Goal: Find specific page/section: Find specific page/section

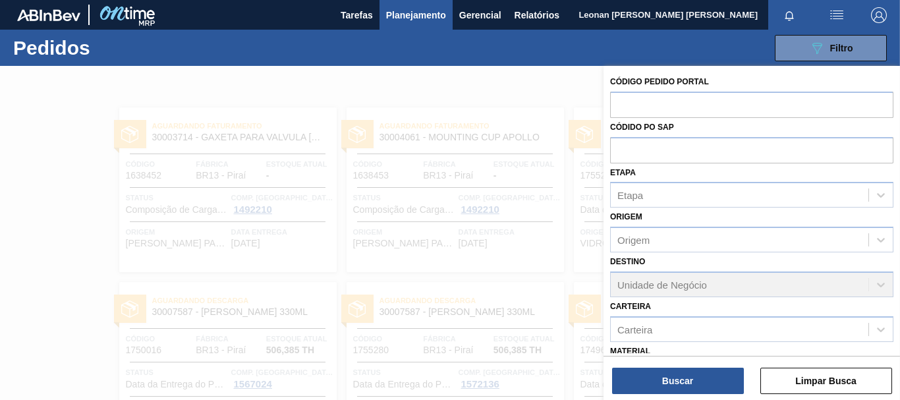
scroll to position [153, 0]
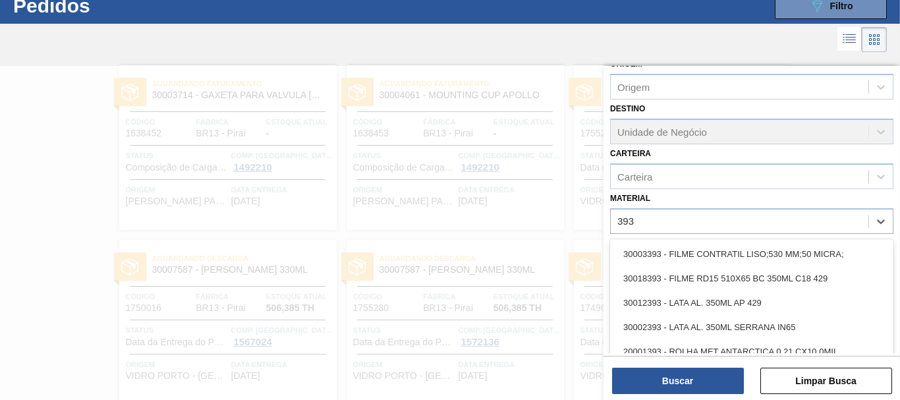
type input "3934"
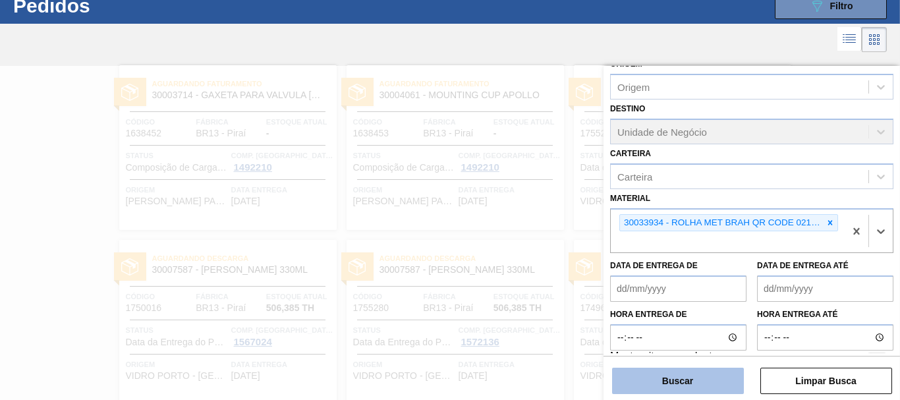
click at [734, 375] on button "Buscar" at bounding box center [678, 381] width 132 height 26
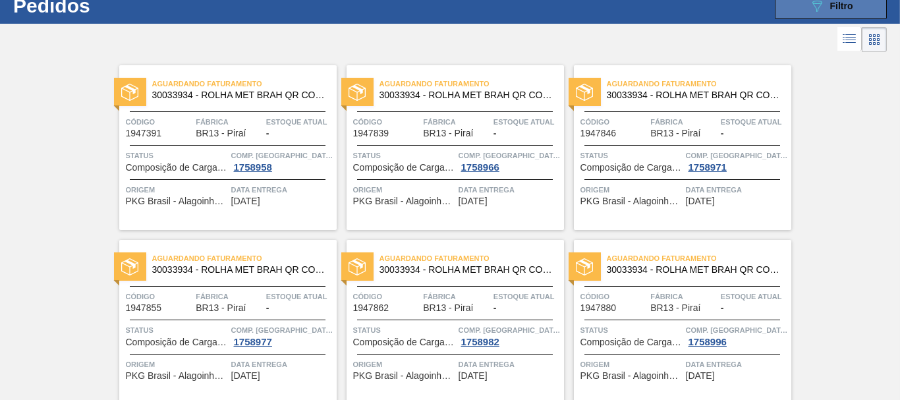
click at [847, 9] on span "Filtro" at bounding box center [842, 6] width 23 height 11
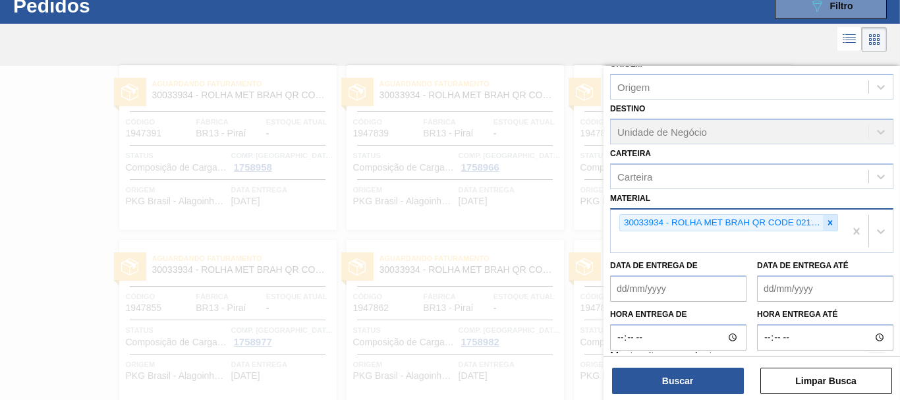
click at [829, 219] on icon at bounding box center [830, 222] width 9 height 9
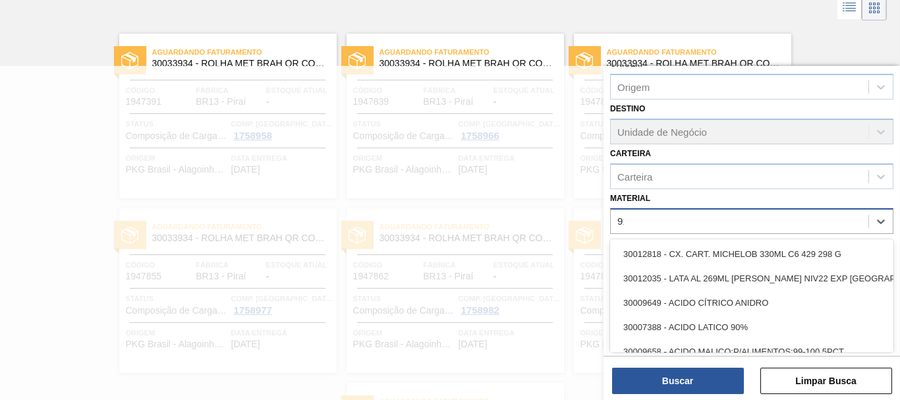
scroll to position [84, 0]
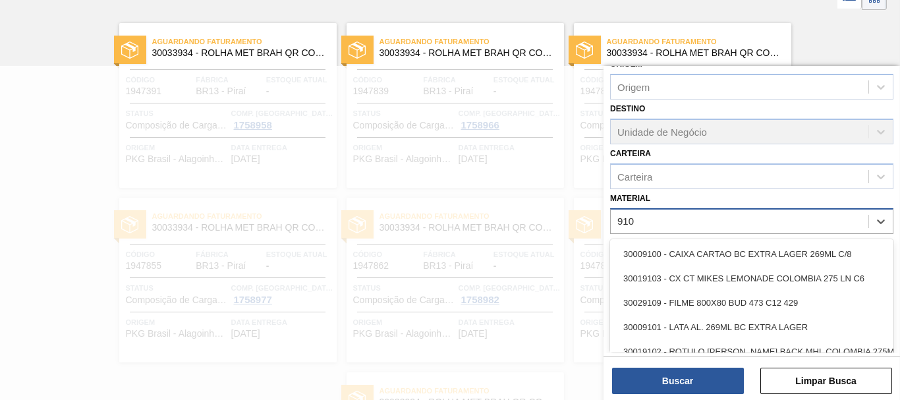
type input "9109"
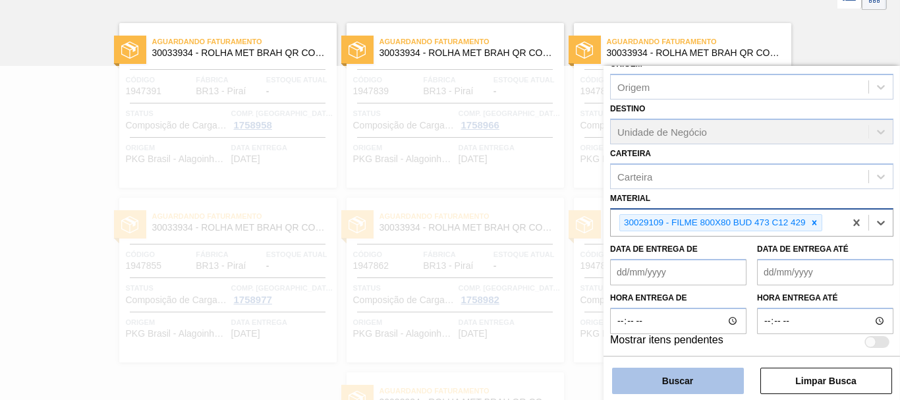
click at [728, 390] on button "Buscar" at bounding box center [678, 381] width 132 height 26
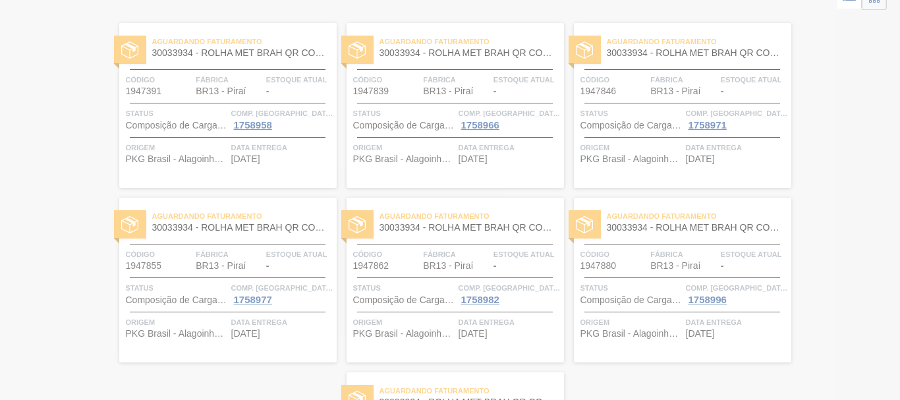
scroll to position [0, 0]
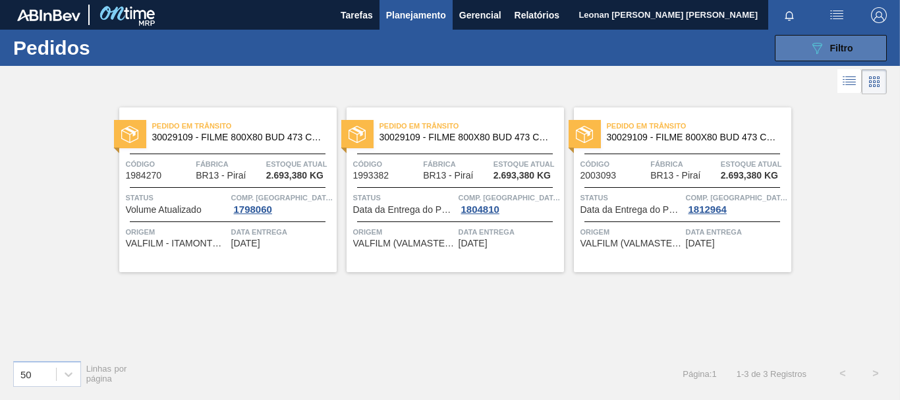
click at [793, 40] on button "089F7B8B-B2A5-4AFE-B5C0-19BA573D28AC Filtro" at bounding box center [831, 48] width 112 height 26
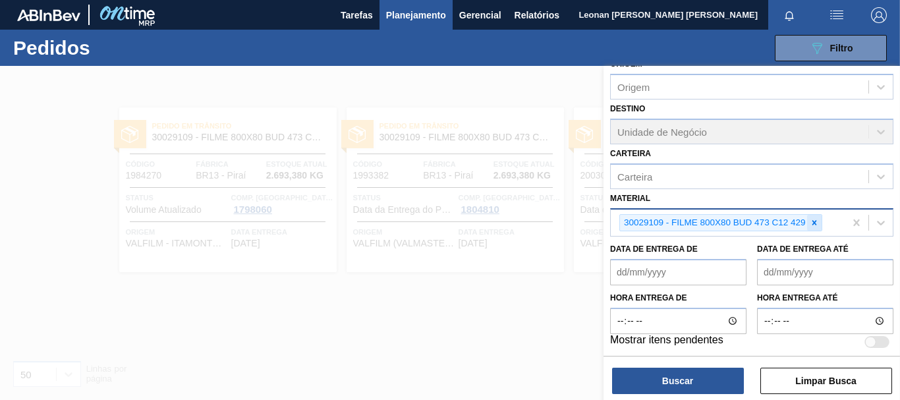
click at [817, 223] on icon at bounding box center [814, 222] width 9 height 9
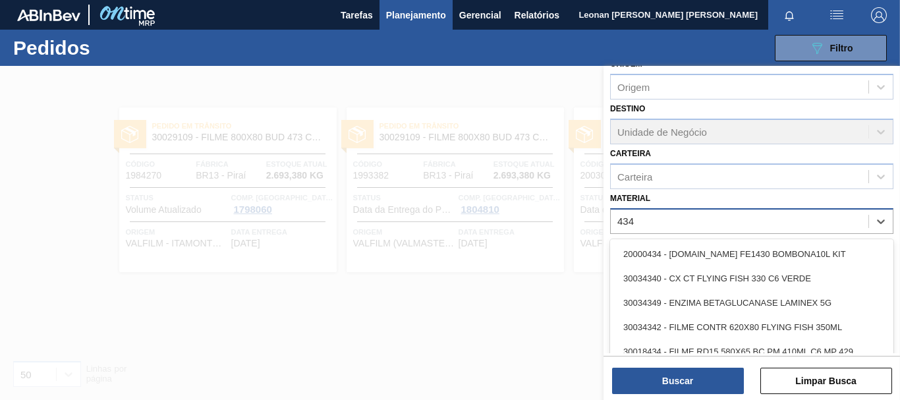
type input "4349"
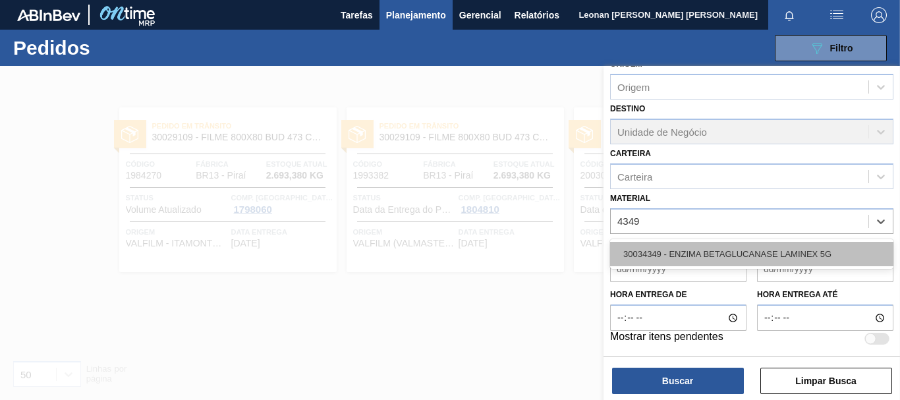
click at [802, 257] on div "30034349 - ENZIMA BETAGLUCANASE LAMINEX 5G" at bounding box center [751, 254] width 283 height 24
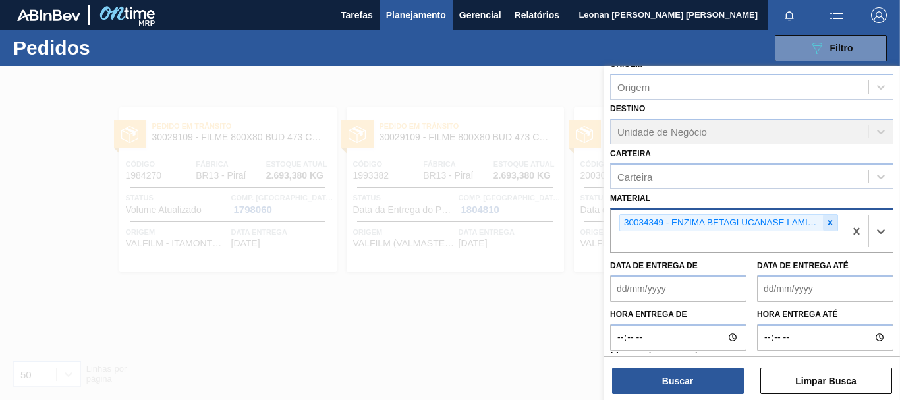
click at [829, 221] on icon at bounding box center [831, 222] width 5 height 5
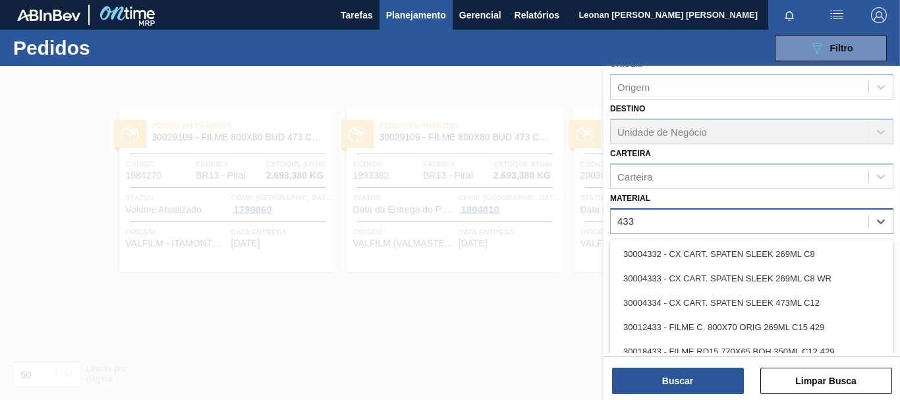
type input "4339"
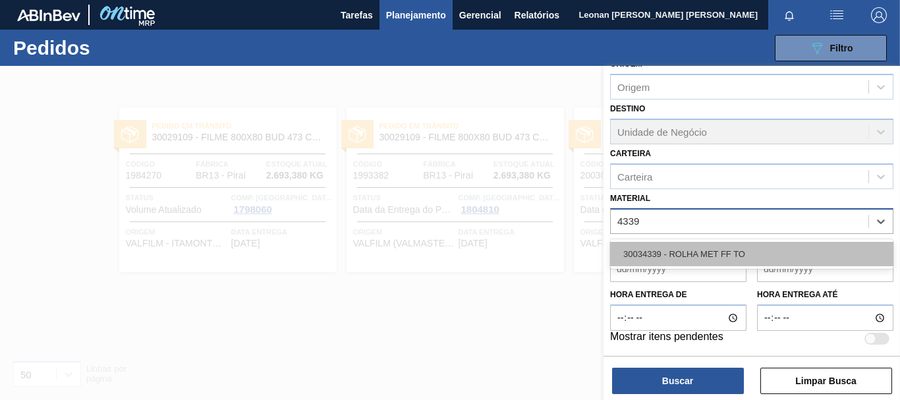
click at [769, 252] on div "30034339 - ROLHA MET FF TO" at bounding box center [751, 254] width 283 height 24
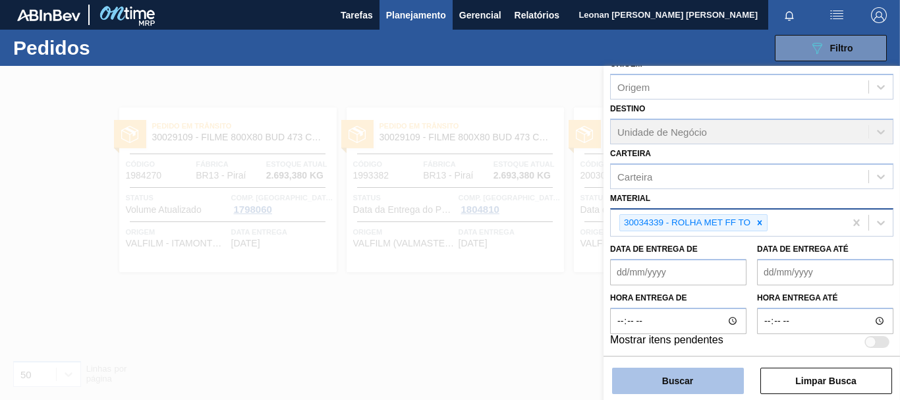
click at [680, 369] on button "Buscar" at bounding box center [678, 381] width 132 height 26
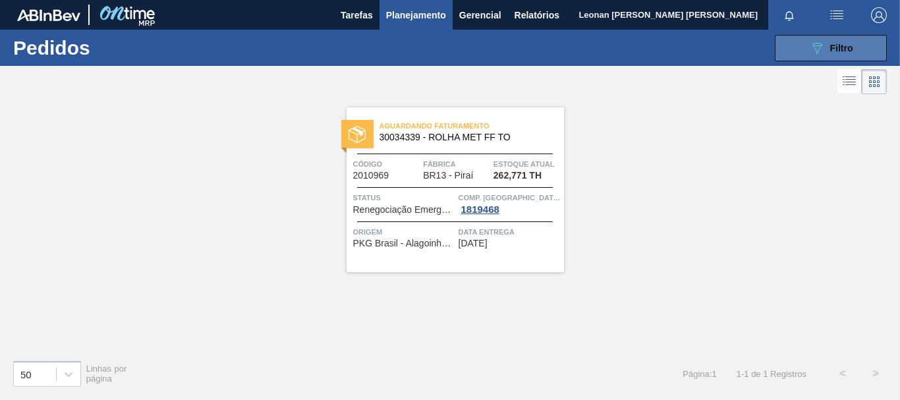
click at [803, 44] on button "089F7B8B-B2A5-4AFE-B5C0-19BA573D28AC Filtro" at bounding box center [831, 48] width 112 height 26
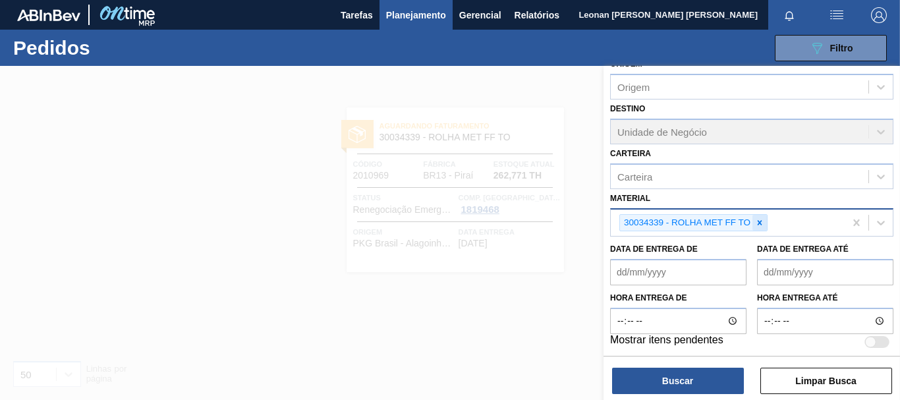
click at [755, 226] on div at bounding box center [760, 223] width 15 height 16
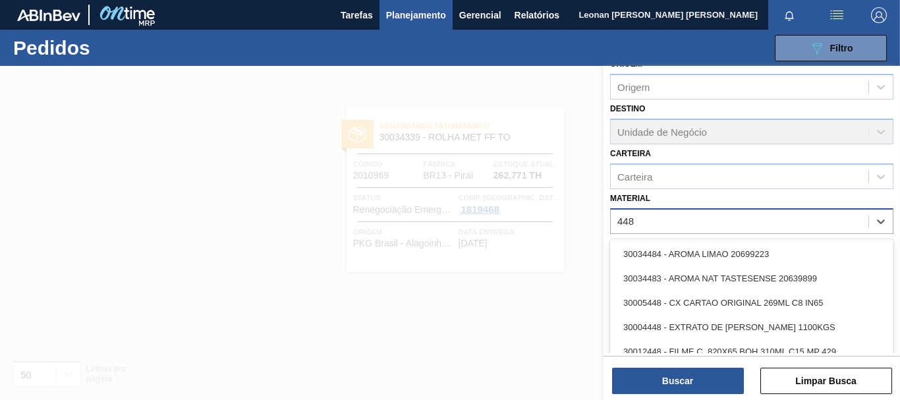
type input "4486"
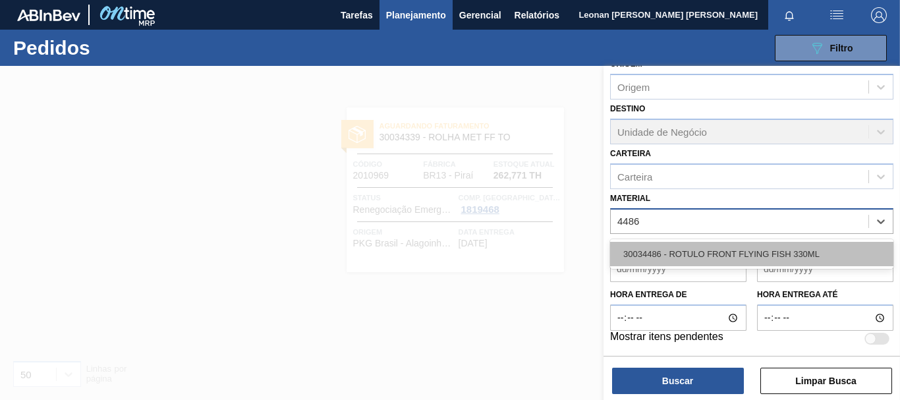
click at [747, 243] on div "30034486 - ROTULO FRONT FLYING FISH 330ML" at bounding box center [751, 254] width 283 height 24
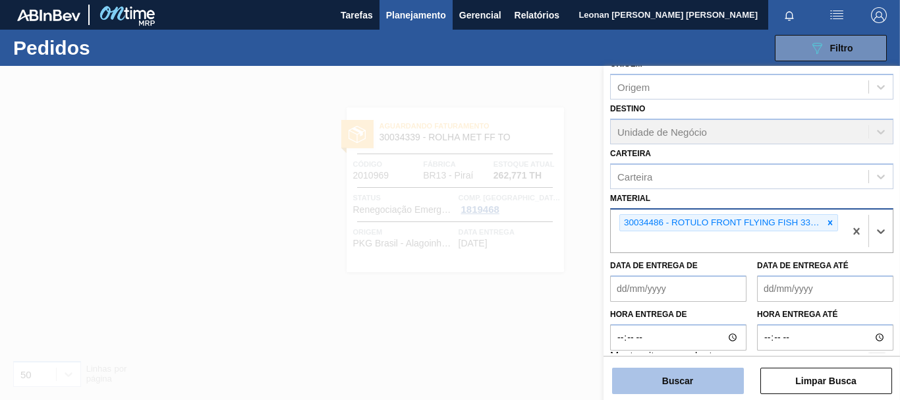
click at [702, 377] on button "Buscar" at bounding box center [678, 381] width 132 height 26
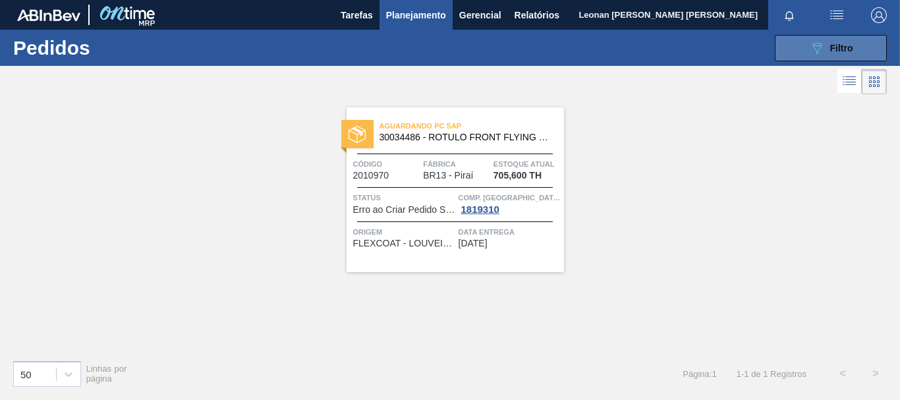
click at [810, 53] on icon "089F7B8B-B2A5-4AFE-B5C0-19BA573D28AC" at bounding box center [817, 48] width 16 height 16
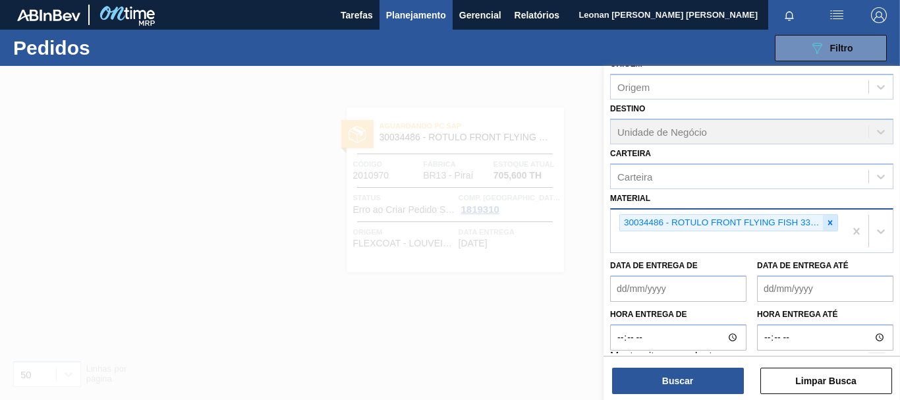
click at [829, 223] on icon at bounding box center [831, 222] width 5 height 5
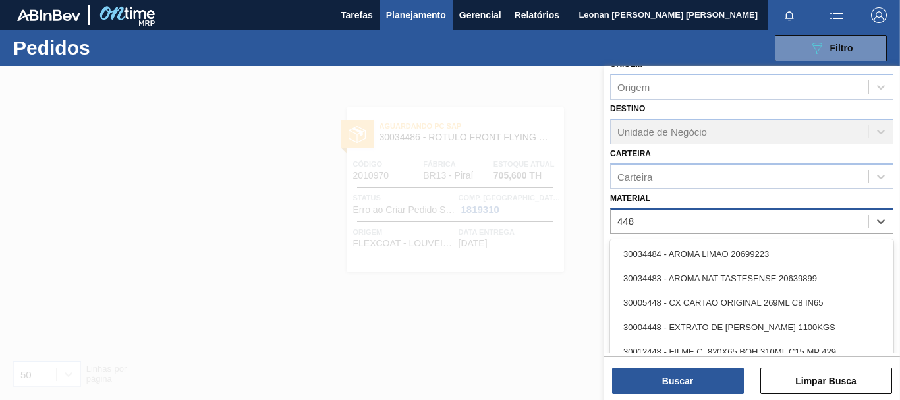
type input "4488"
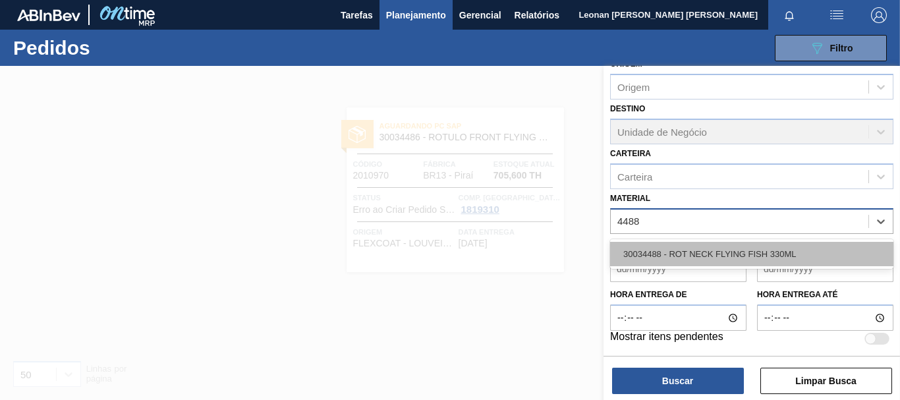
click at [797, 255] on div "30034488 - ROT NECK FLYING FISH 330ML" at bounding box center [751, 254] width 283 height 24
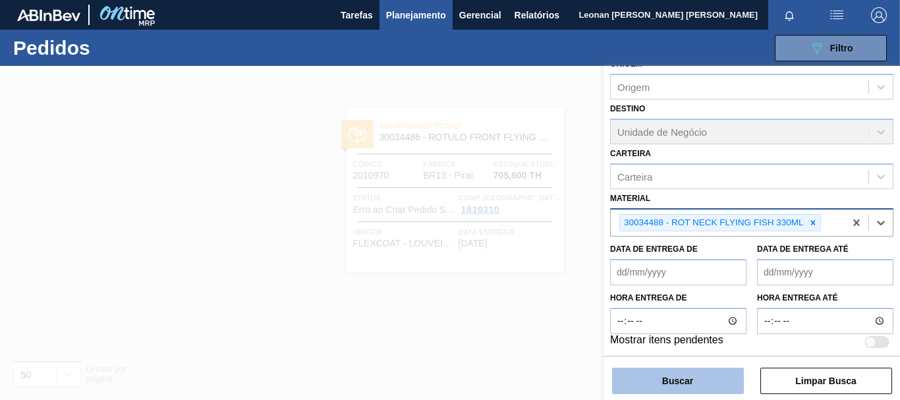
click at [728, 374] on button "Buscar" at bounding box center [678, 381] width 132 height 26
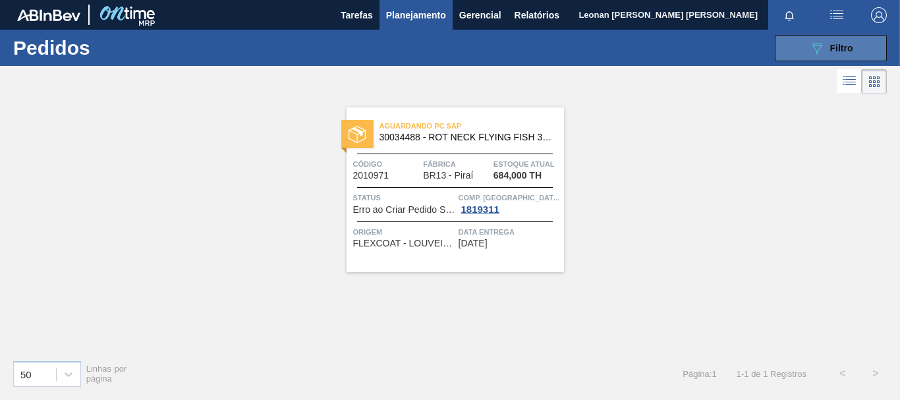
click at [799, 54] on button "089F7B8B-B2A5-4AFE-B5C0-19BA573D28AC Filtro" at bounding box center [831, 48] width 112 height 26
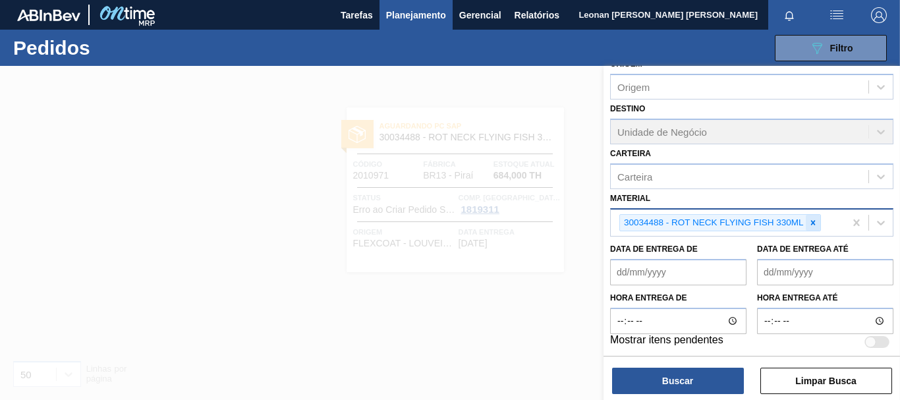
click at [815, 226] on icon at bounding box center [813, 222] width 9 height 9
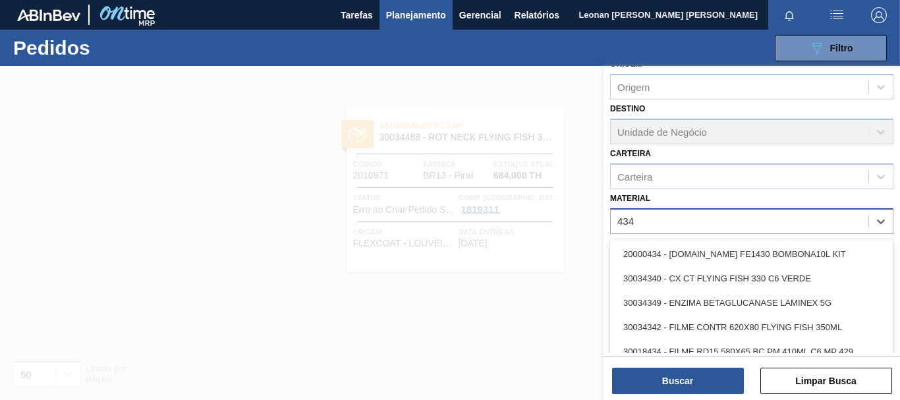
type input "4340"
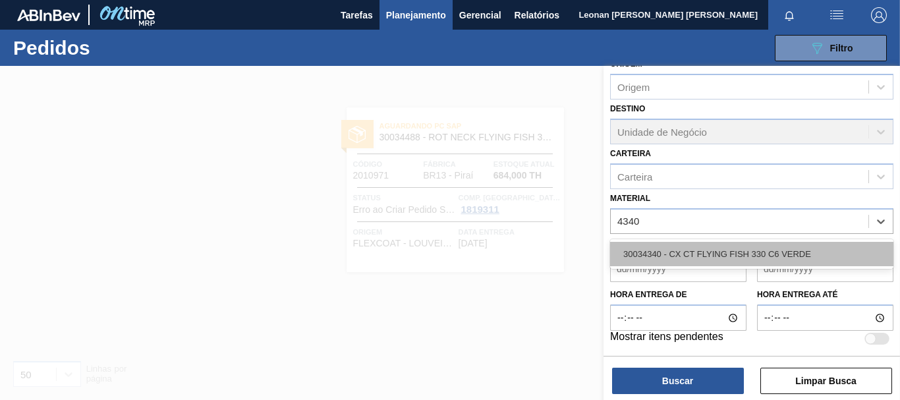
click at [768, 250] on div "30034340 - CX CT FLYING FISH 330 C6 VERDE" at bounding box center [751, 254] width 283 height 24
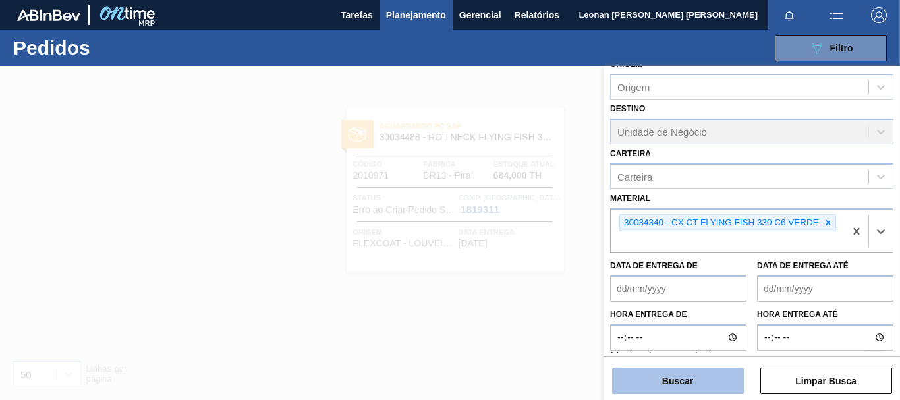
click at [694, 373] on button "Buscar" at bounding box center [678, 381] width 132 height 26
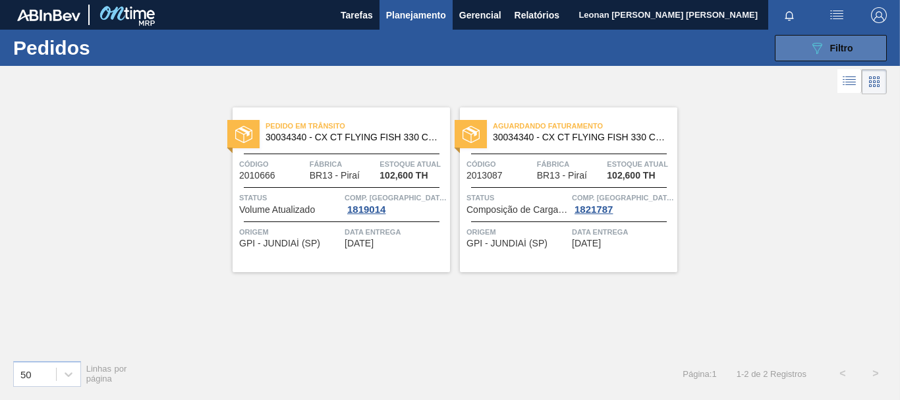
click at [827, 51] on div "089F7B8B-B2A5-4AFE-B5C0-19BA573D28AC Filtro" at bounding box center [831, 48] width 44 height 16
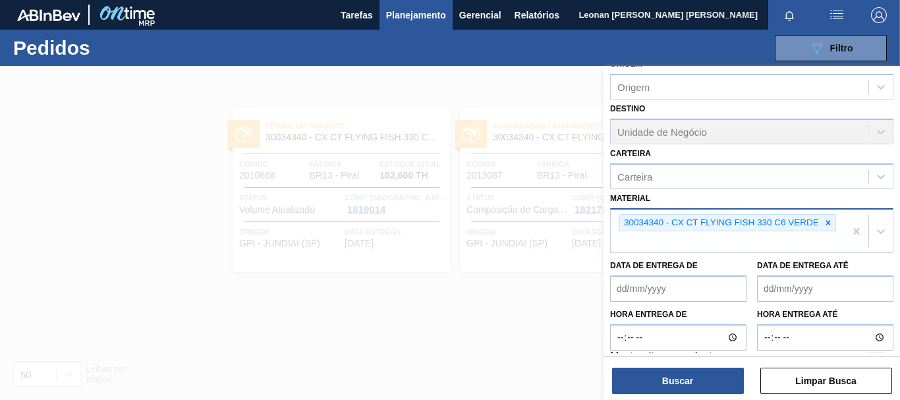
click at [832, 227] on icon at bounding box center [828, 222] width 9 height 9
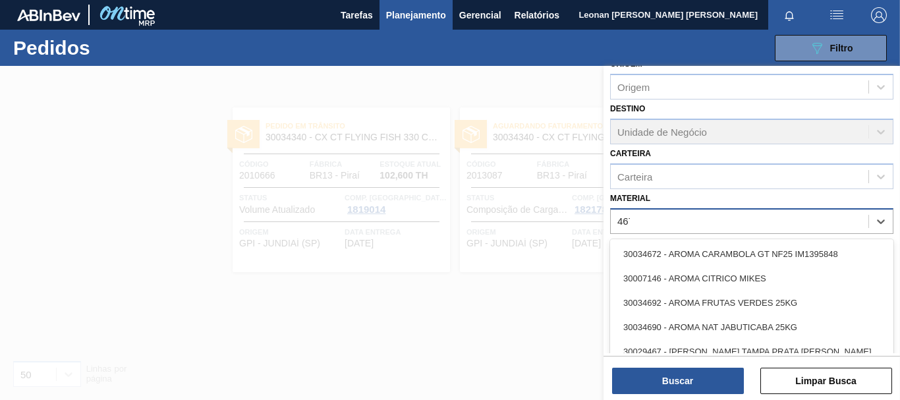
type input "4670"
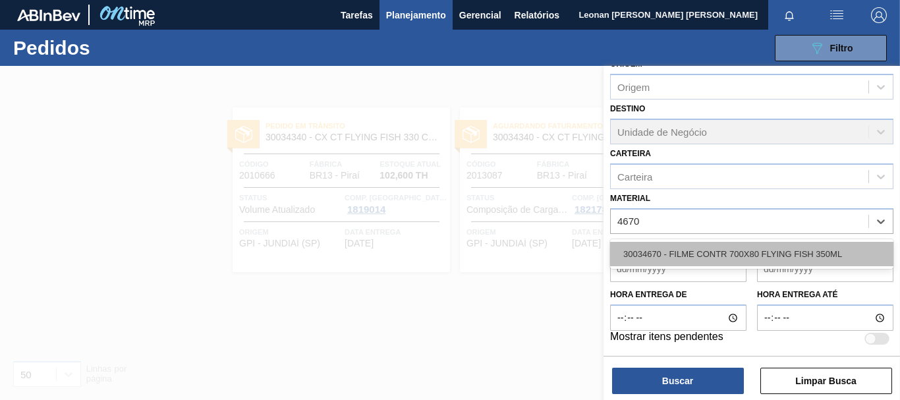
click at [809, 254] on div "30034670 - FILME CONTR 700X80 FLYING FISH 350ML" at bounding box center [751, 254] width 283 height 24
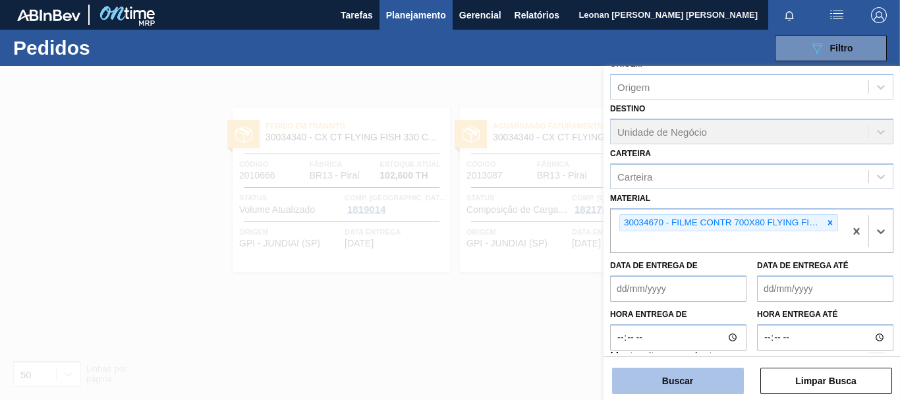
click at [688, 385] on button "Buscar" at bounding box center [678, 381] width 132 height 26
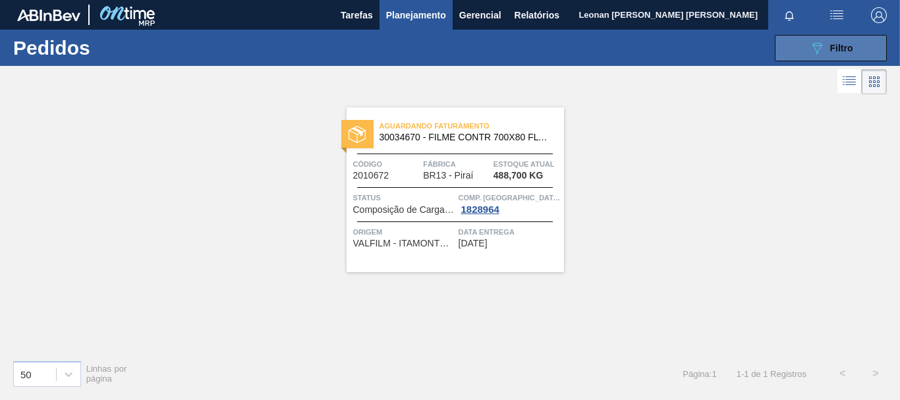
click at [832, 50] on span "Filtro" at bounding box center [842, 48] width 23 height 11
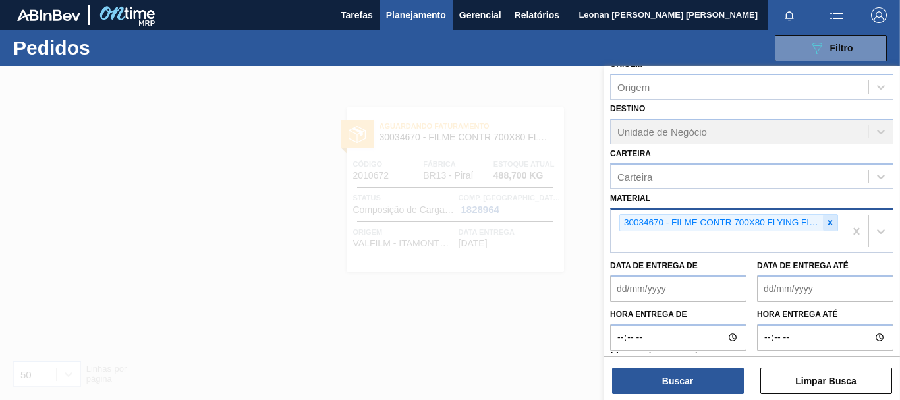
click at [831, 220] on icon at bounding box center [830, 222] width 9 height 9
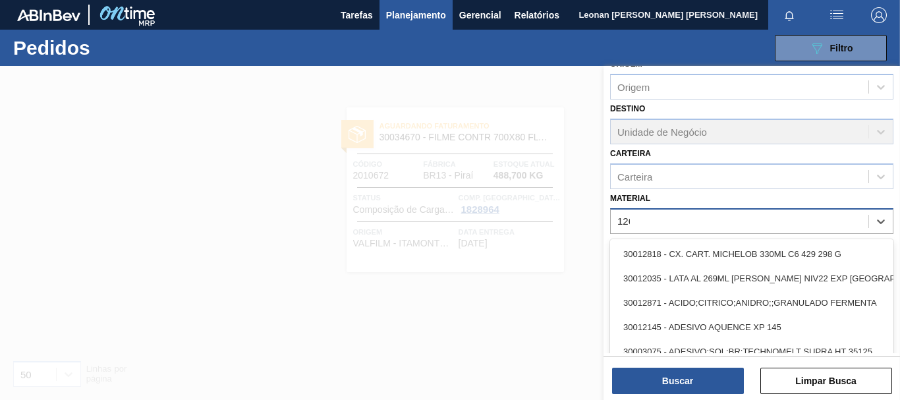
type input "1269"
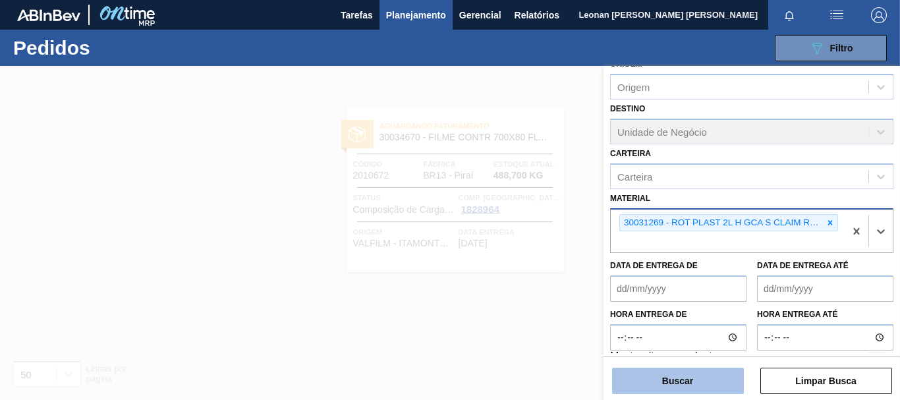
click at [718, 380] on button "Buscar" at bounding box center [678, 381] width 132 height 26
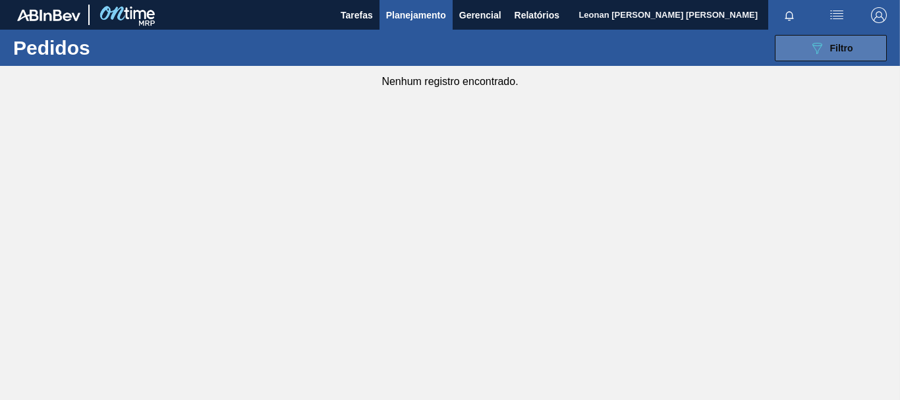
click at [823, 47] on icon "089F7B8B-B2A5-4AFE-B5C0-19BA573D28AC" at bounding box center [817, 48] width 16 height 16
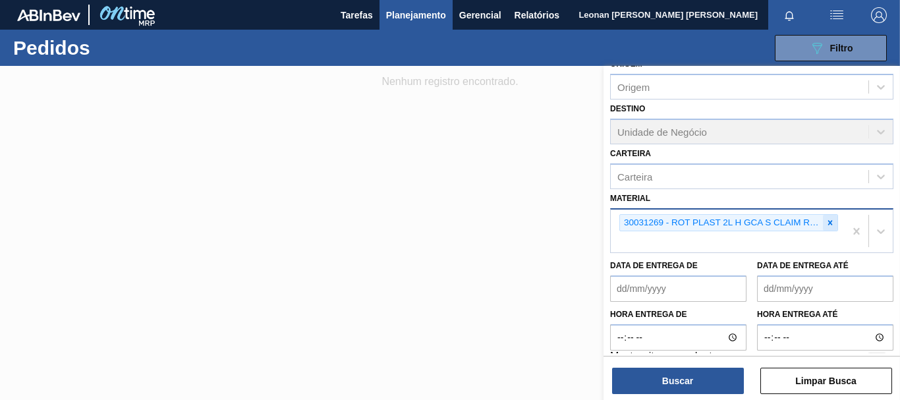
click at [833, 222] on div at bounding box center [830, 223] width 15 height 16
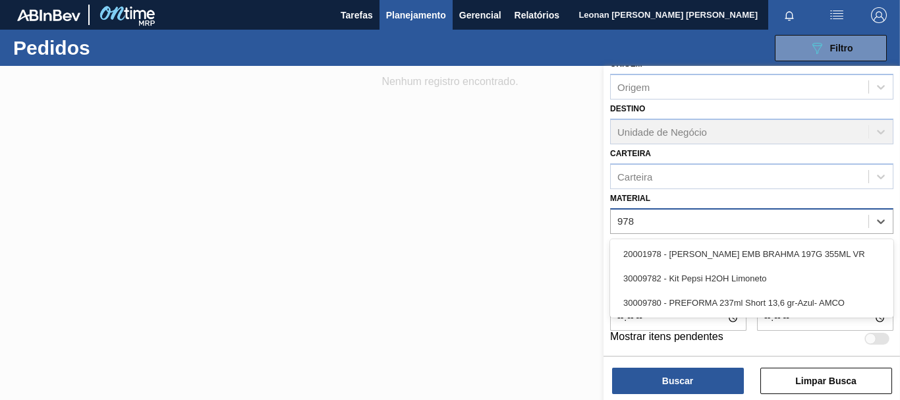
type input "9782"
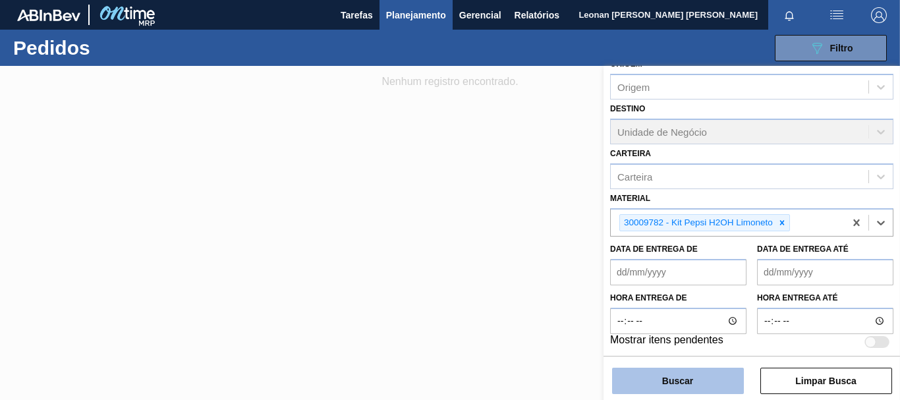
click at [708, 382] on button "Buscar" at bounding box center [678, 381] width 132 height 26
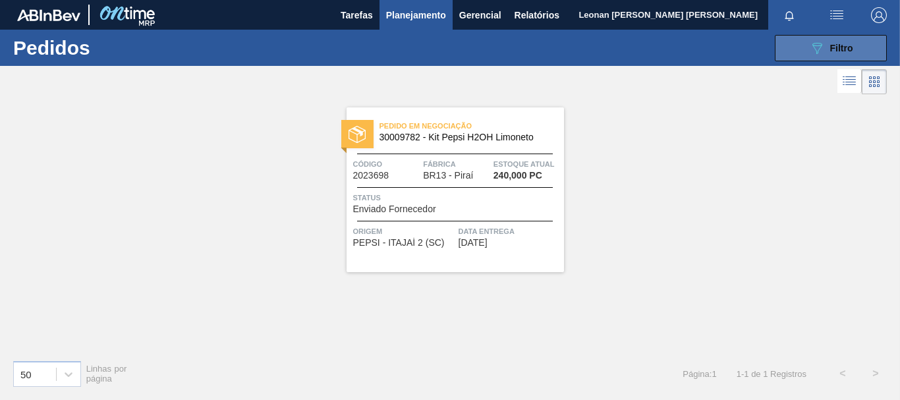
click at [835, 52] on span "Filtro" at bounding box center [842, 48] width 23 height 11
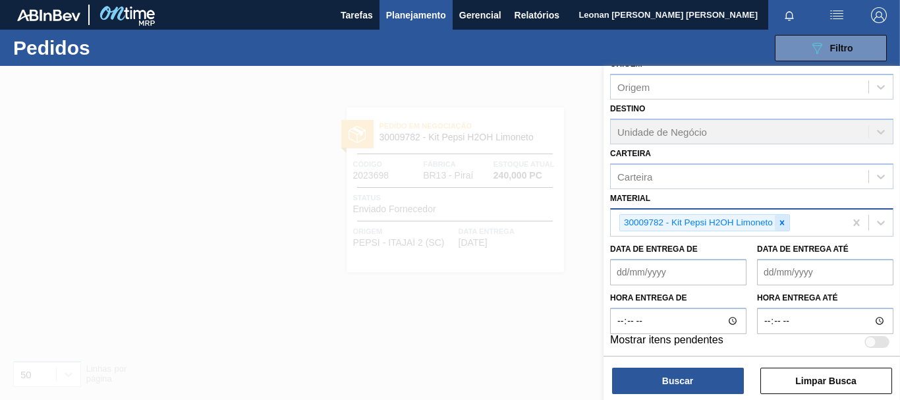
click at [780, 227] on icon at bounding box center [782, 222] width 9 height 9
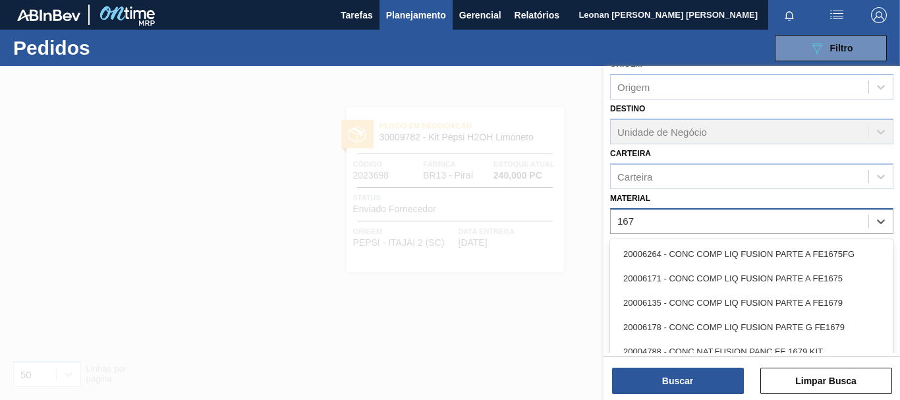
type input "1671"
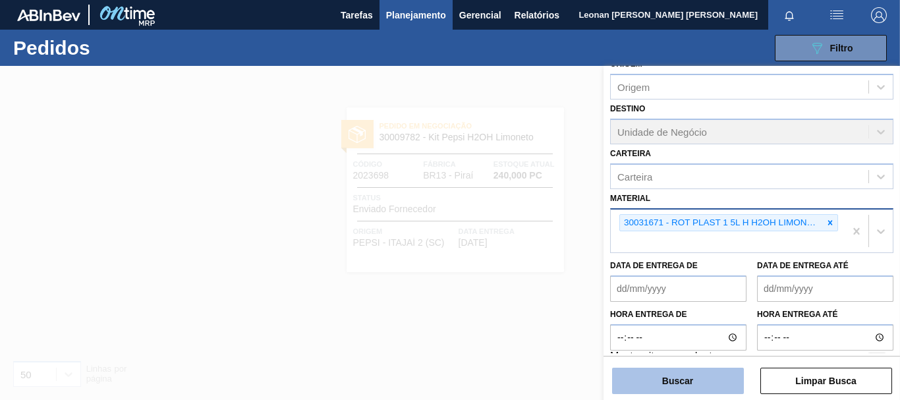
click at [693, 381] on button "Buscar" at bounding box center [678, 381] width 132 height 26
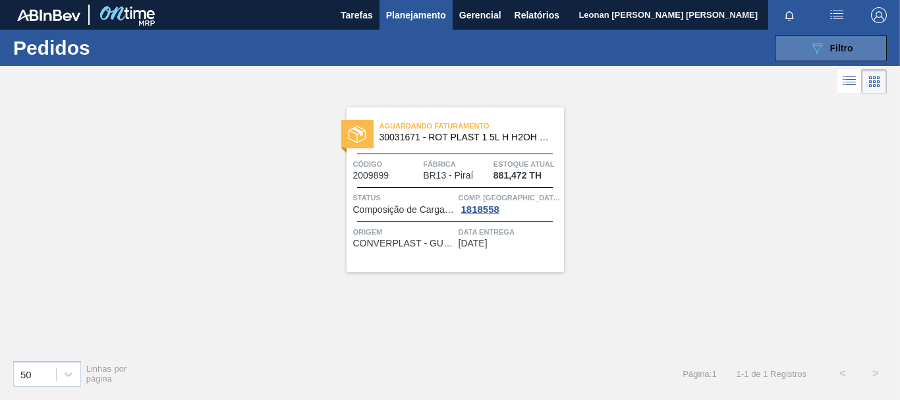
click at [851, 43] on span "Filtro" at bounding box center [842, 48] width 23 height 11
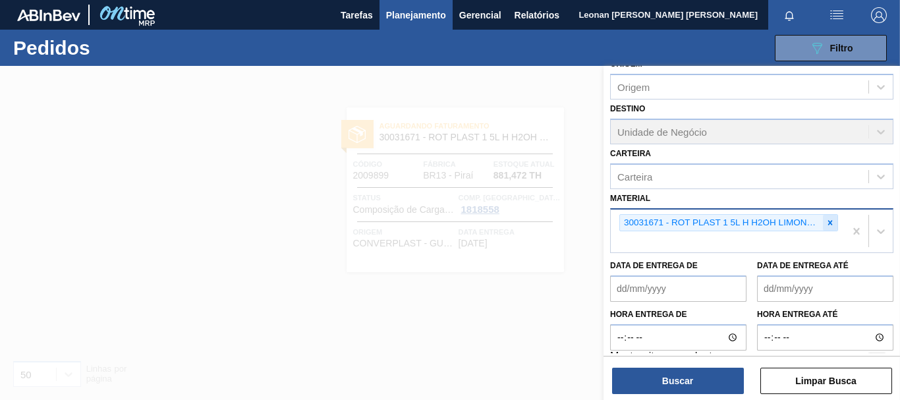
click at [831, 220] on icon at bounding box center [830, 222] width 9 height 9
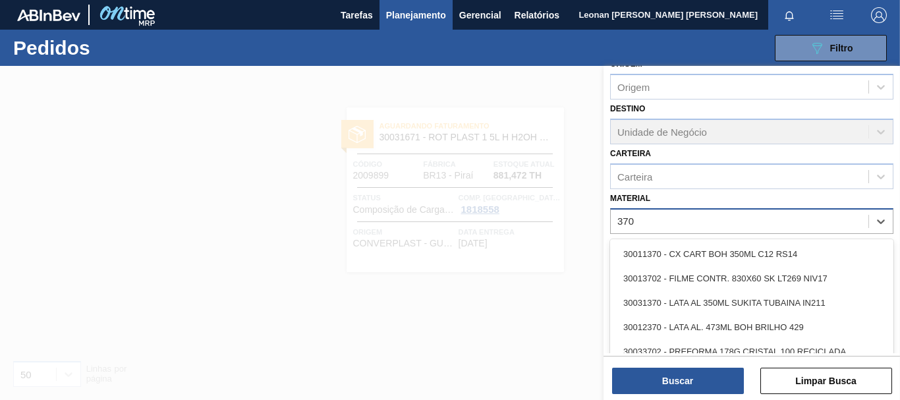
type input "3702"
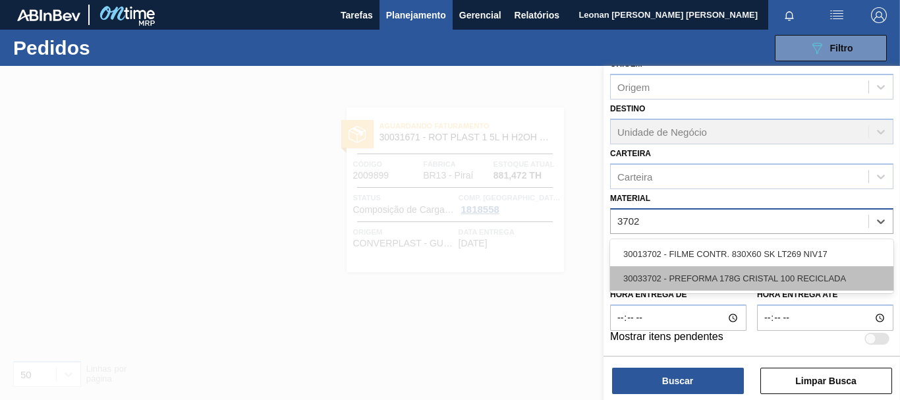
click at [767, 281] on div "30033702 - PREFORMA 178G CRISTAL 100 RECICLADA" at bounding box center [751, 278] width 283 height 24
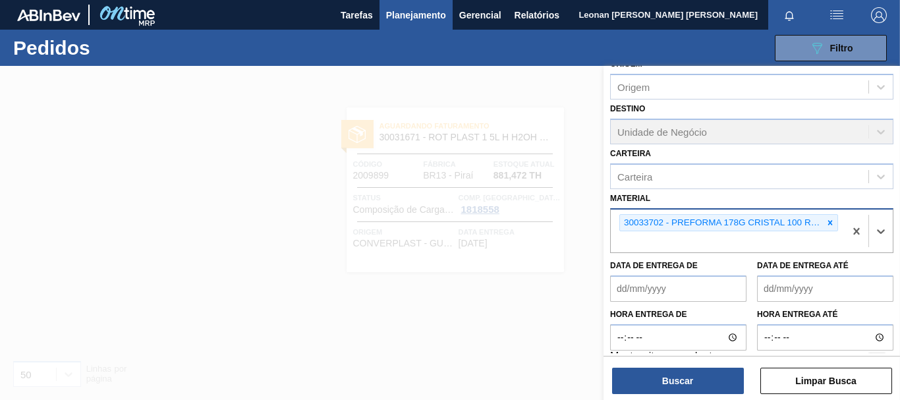
click at [705, 366] on div "Buscar Limpar Busca" at bounding box center [752, 374] width 297 height 37
click at [705, 377] on button "Buscar" at bounding box center [678, 381] width 132 height 26
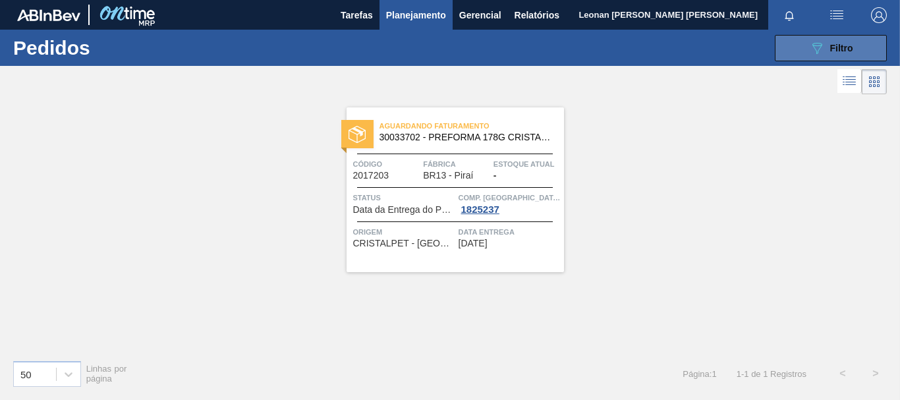
click at [803, 57] on button "089F7B8B-B2A5-4AFE-B5C0-19BA573D28AC Filtro" at bounding box center [831, 48] width 112 height 26
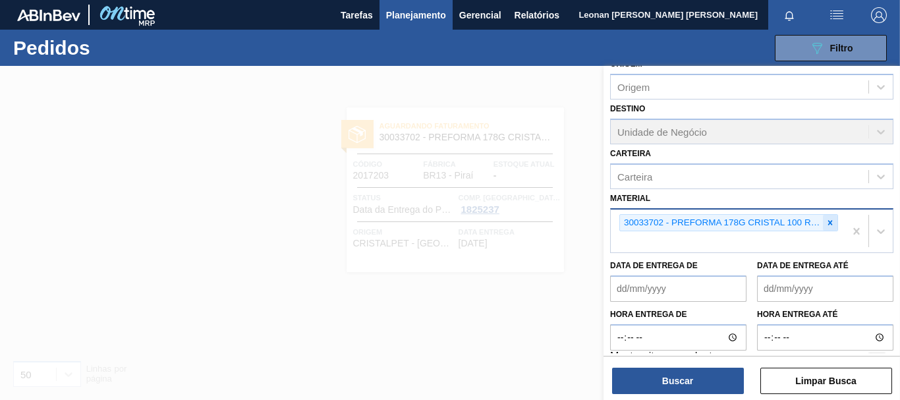
click at [830, 224] on icon at bounding box center [831, 222] width 5 height 5
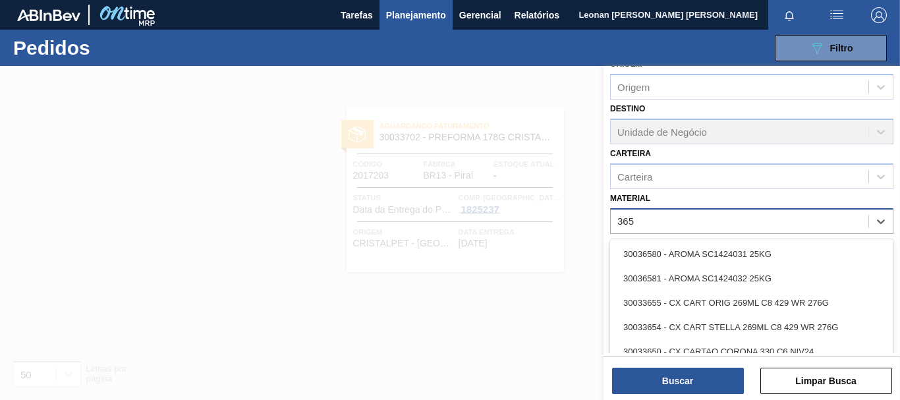
type input "3655"
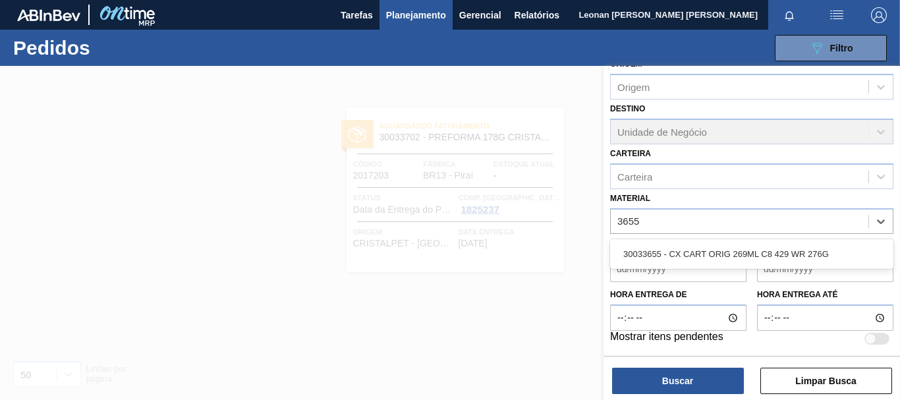
click at [807, 249] on div "30033655 - CX CART ORIG 269ML C8 429 WR 276G" at bounding box center [751, 254] width 283 height 24
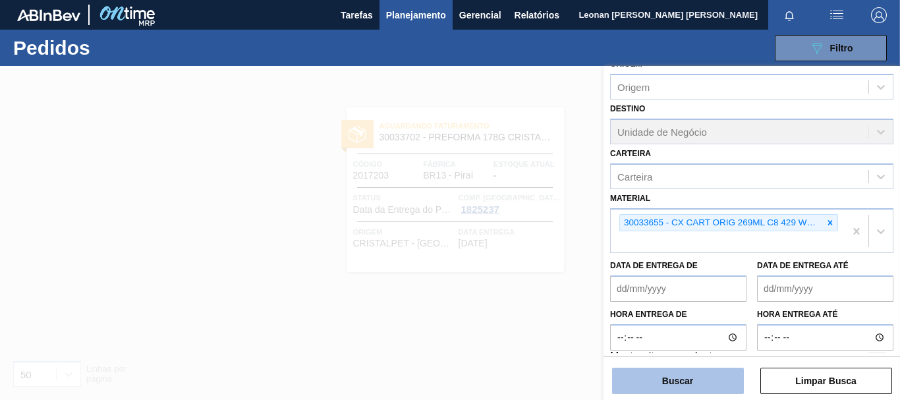
click at [698, 388] on button "Buscar" at bounding box center [678, 381] width 132 height 26
